Goal: Information Seeking & Learning: Understand process/instructions

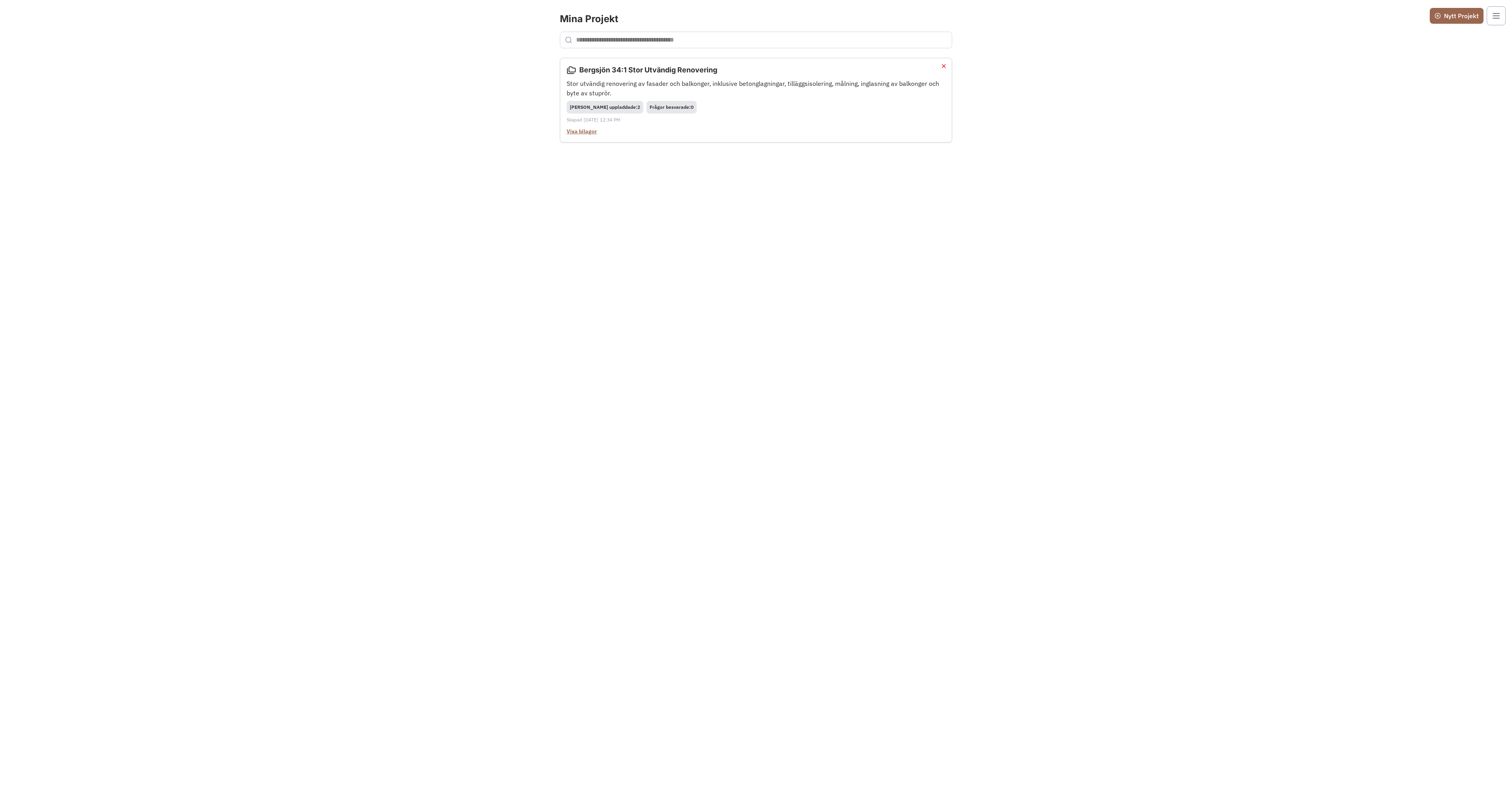
click at [713, 94] on p "Stor utvändig renovering av fasader och balkonger, inklusive betonglagningar, t…" at bounding box center [755, 88] width 379 height 19
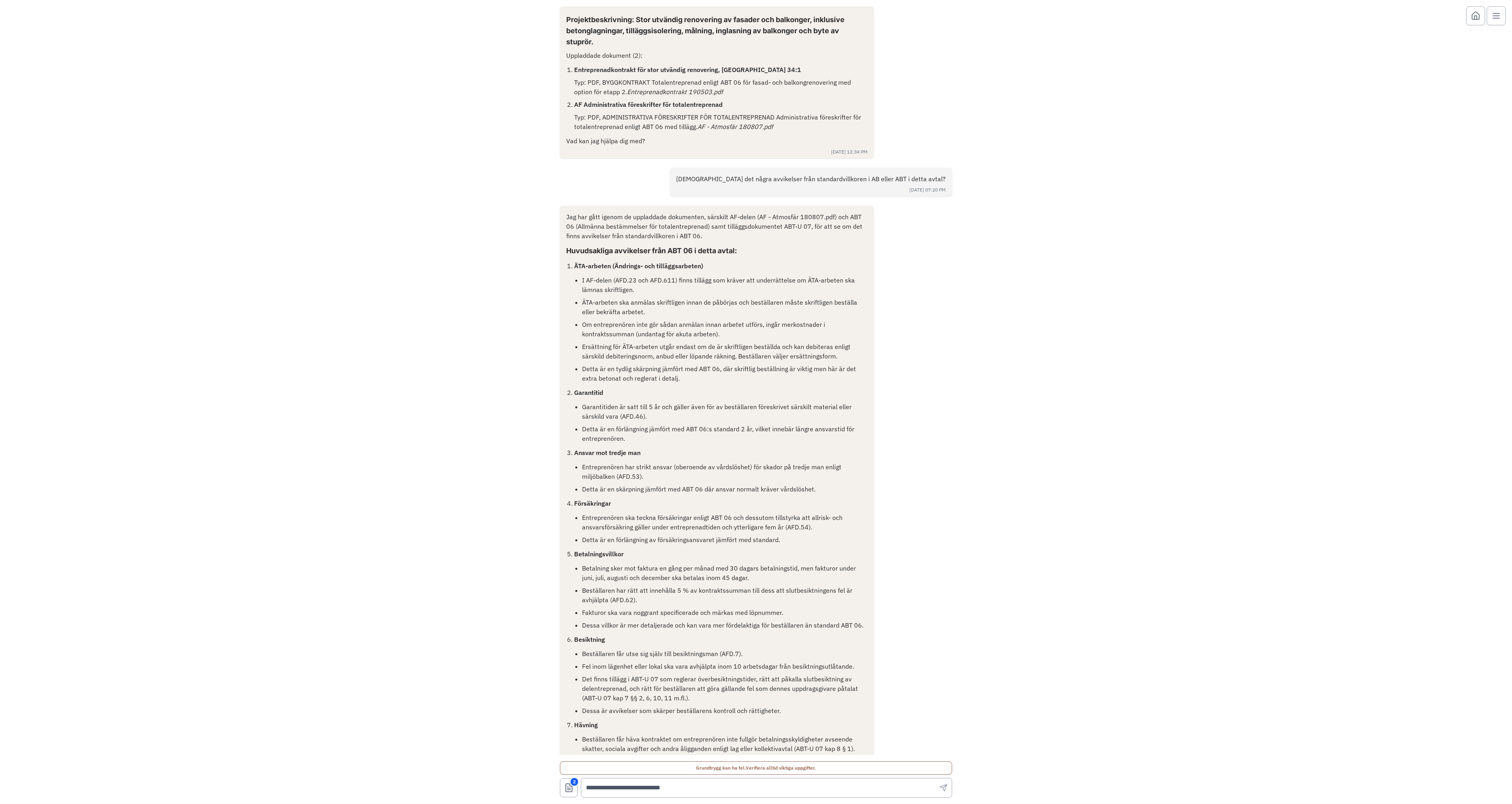
click at [575, 786] on button "2" at bounding box center [569, 788] width 18 height 19
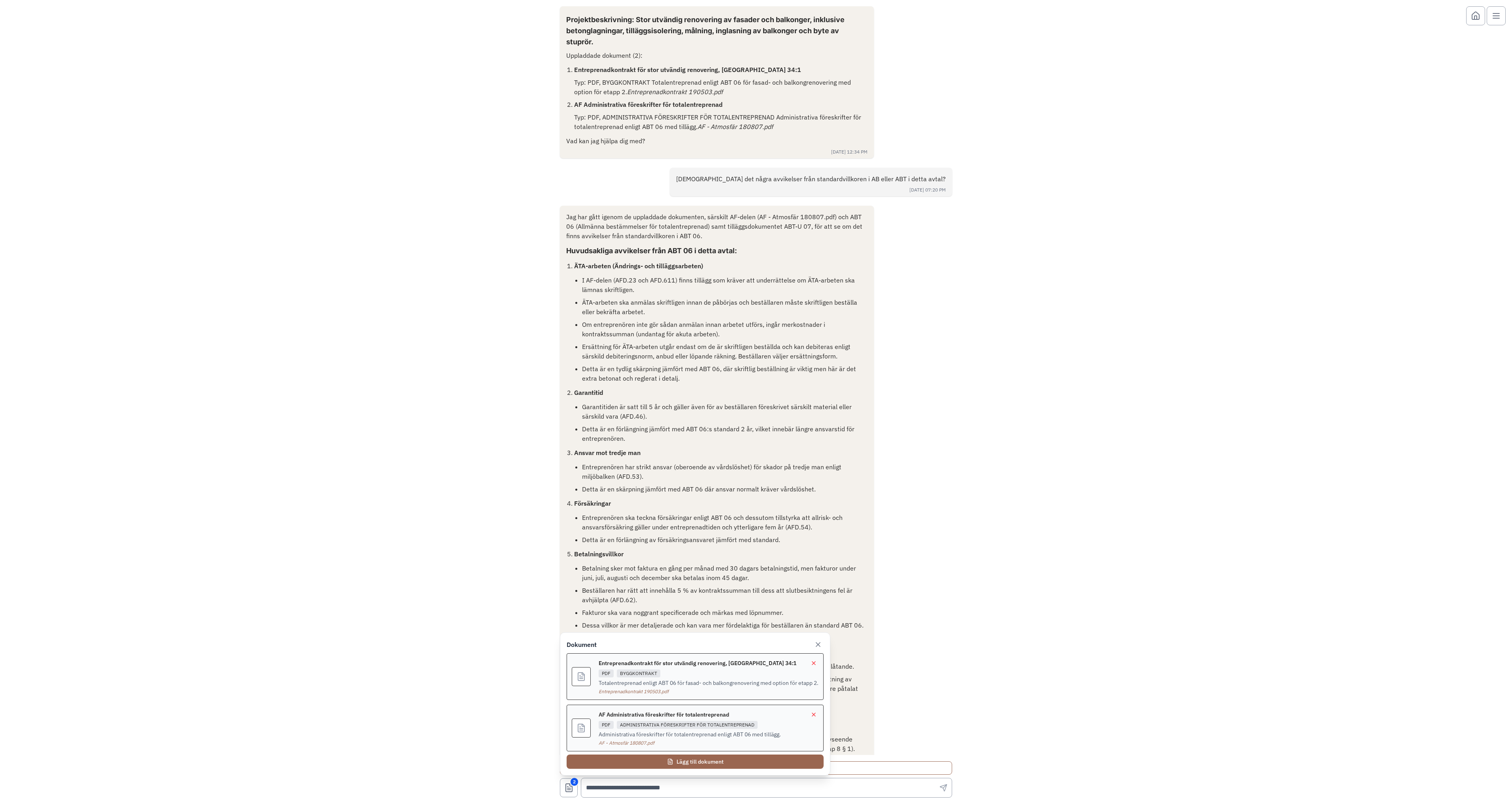
drag, startPoint x: 335, startPoint y: 631, endPoint x: 416, endPoint y: 650, distance: 83.2
click at [334, 633] on div "Projektbeskrivning: Stor utvändig renovering av fasader och balkonger, inklusiv…" at bounding box center [756, 377] width 1512 height 755
click at [592, 169] on div "[DEMOGRAPHIC_DATA] det några avvikelser från standardvillkoren i AB eller ABT i…" at bounding box center [756, 182] width 392 height 29
click at [817, 641] on icon at bounding box center [818, 644] width 8 height 8
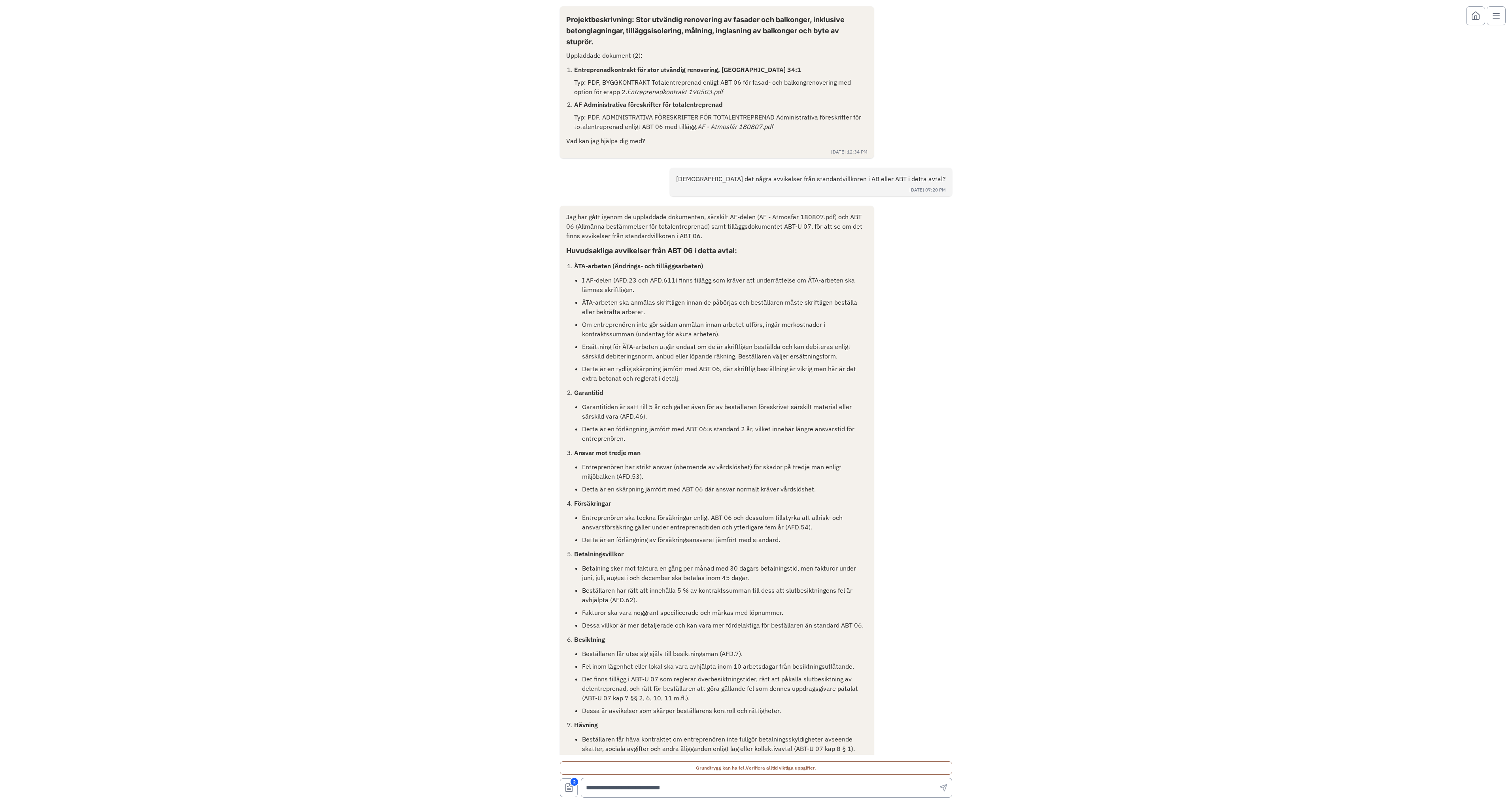
drag, startPoint x: 770, startPoint y: 180, endPoint x: 1057, endPoint y: 183, distance: 287.0
click at [1055, 183] on div "Projektbeskrivning: Stor utvändig renovering av fasader och balkonger, inklusiv…" at bounding box center [756, 377] width 1512 height 755
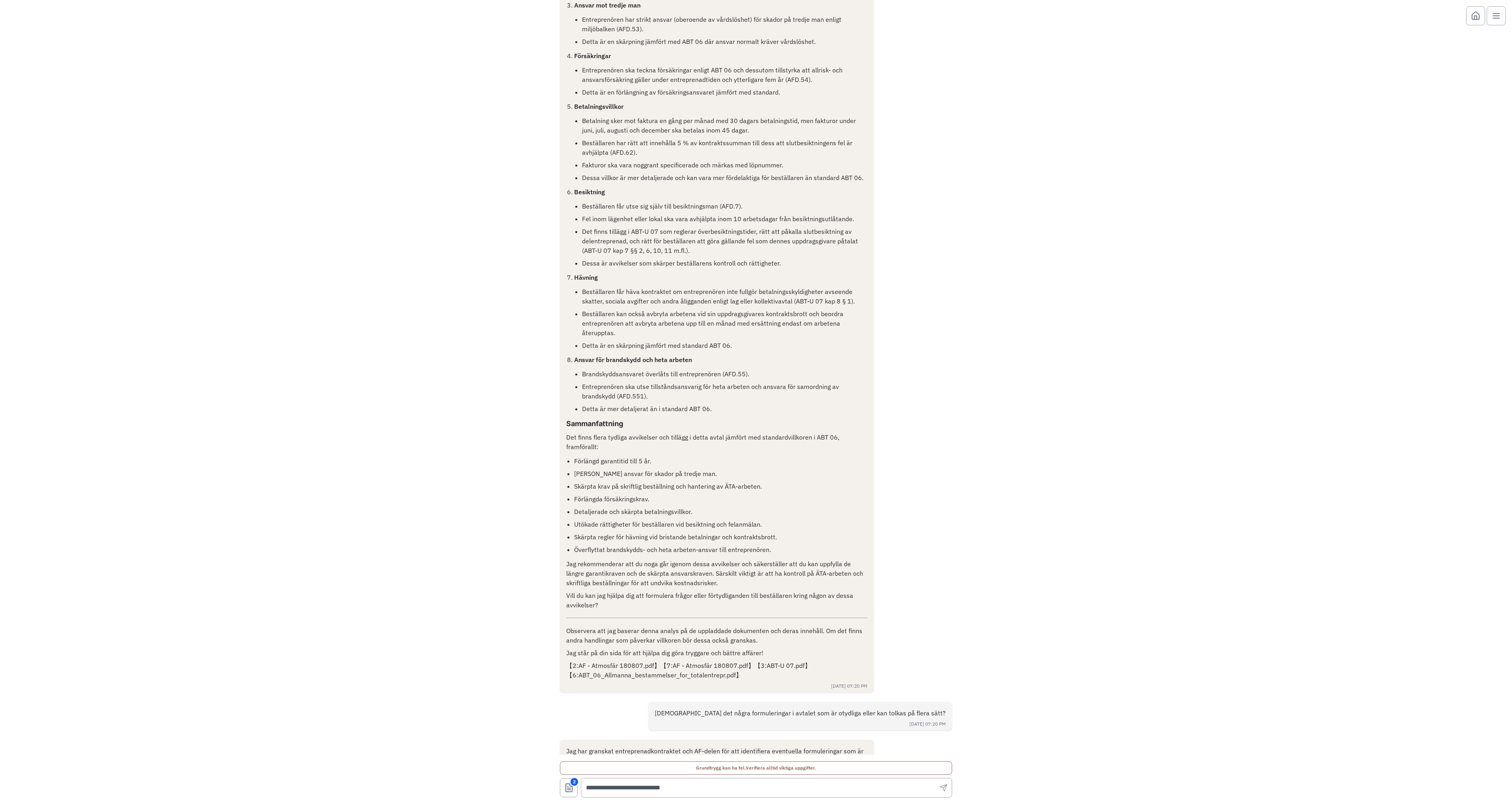
scroll to position [601, 0]
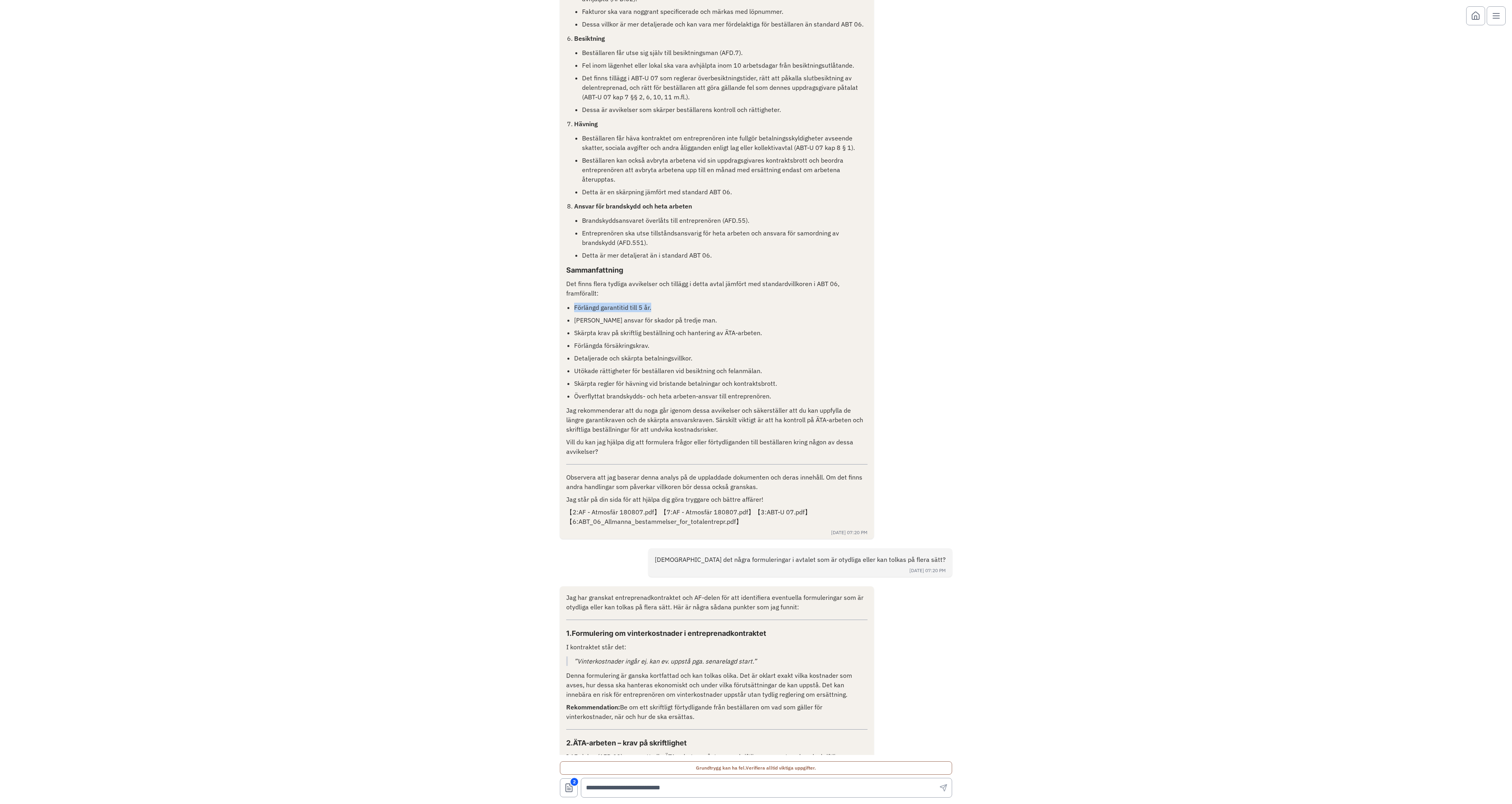
drag, startPoint x: 569, startPoint y: 305, endPoint x: 649, endPoint y: 304, distance: 80.0
click at [649, 304] on div "Jag har gått igenom de uppladdade dokumenten, särskilt AF-delen (AF - Atmosfär …" at bounding box center [717, 69] width 301 height 915
drag, startPoint x: 592, startPoint y: 322, endPoint x: 654, endPoint y: 339, distance: 64.3
click at [659, 325] on ul "Förlängd garantitid till 5 år. [PERSON_NAME] ansvar för skador på tredje man. S…" at bounding box center [721, 351] width 293 height 98
drag, startPoint x: 598, startPoint y: 339, endPoint x: 690, endPoint y: 339, distance: 92.0
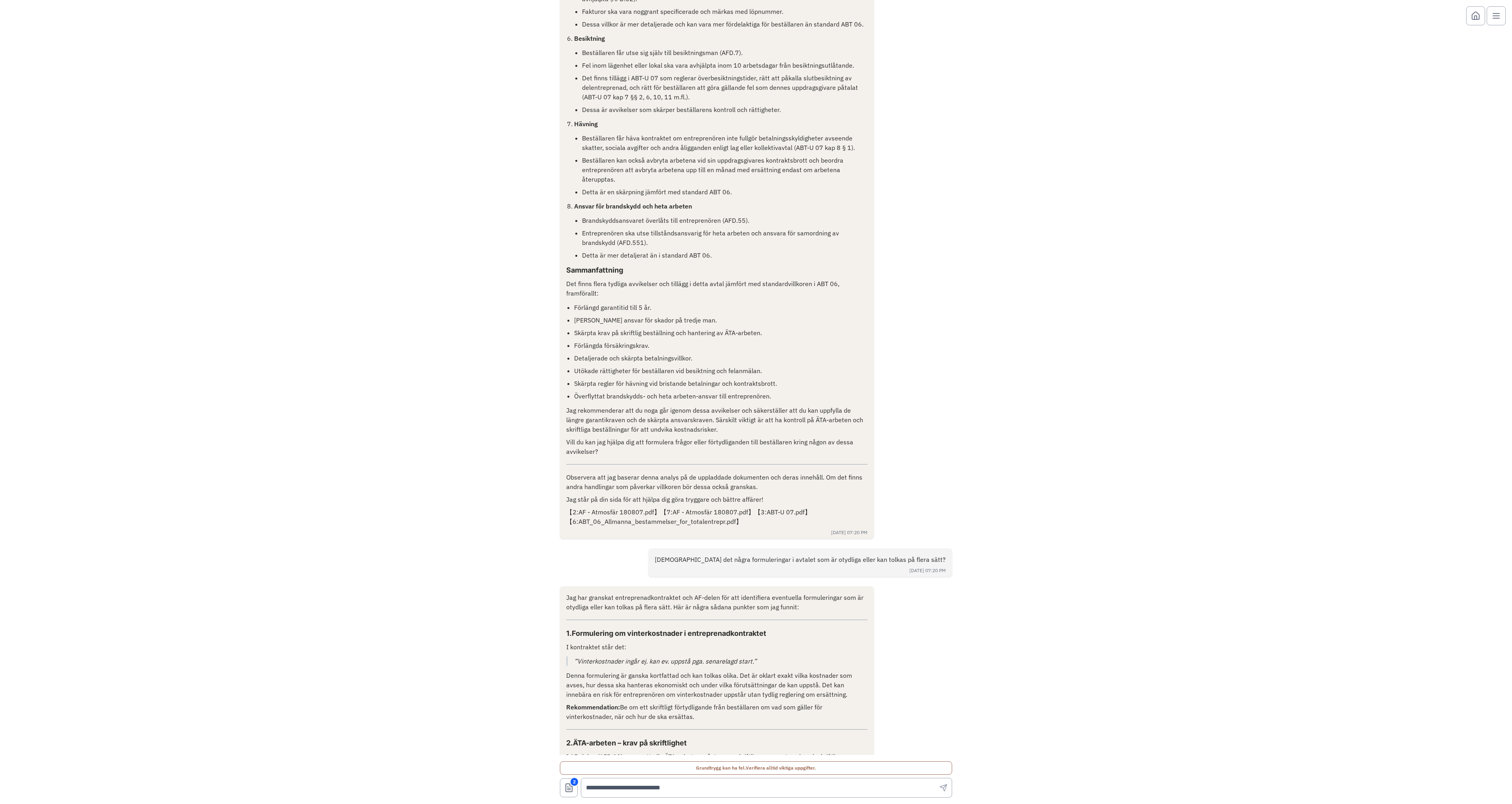
click at [690, 339] on ul "Förlängd garantitid till 5 år. [PERSON_NAME] ansvar för skador på tredje man. S…" at bounding box center [721, 351] width 293 height 98
drag, startPoint x: 983, startPoint y: 479, endPoint x: 1014, endPoint y: 459, distance: 36.9
click at [983, 479] on div "Projektbeskrivning: Stor utvändig renovering av fasader och balkonger, inklusiv…" at bounding box center [756, 377] width 1512 height 755
